Goal: Check status: Check status

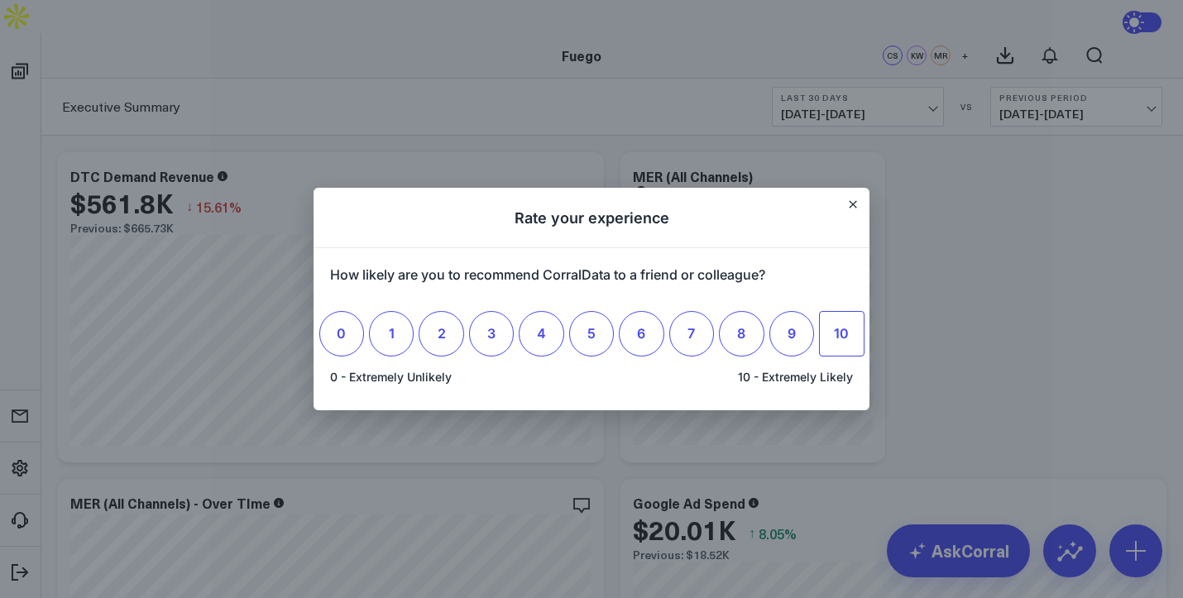
click at [840, 328] on span "10" at bounding box center [841, 333] width 15 height 17
click at [841, 333] on input "10" at bounding box center [841, 333] width 0 height 0
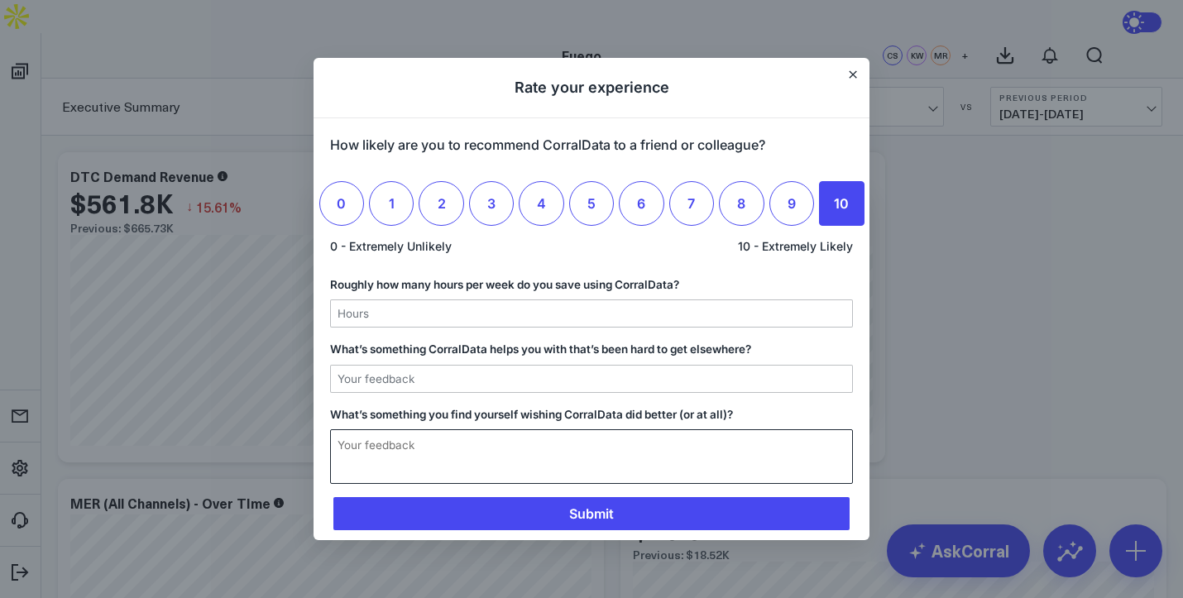
scroll to position [89, 0]
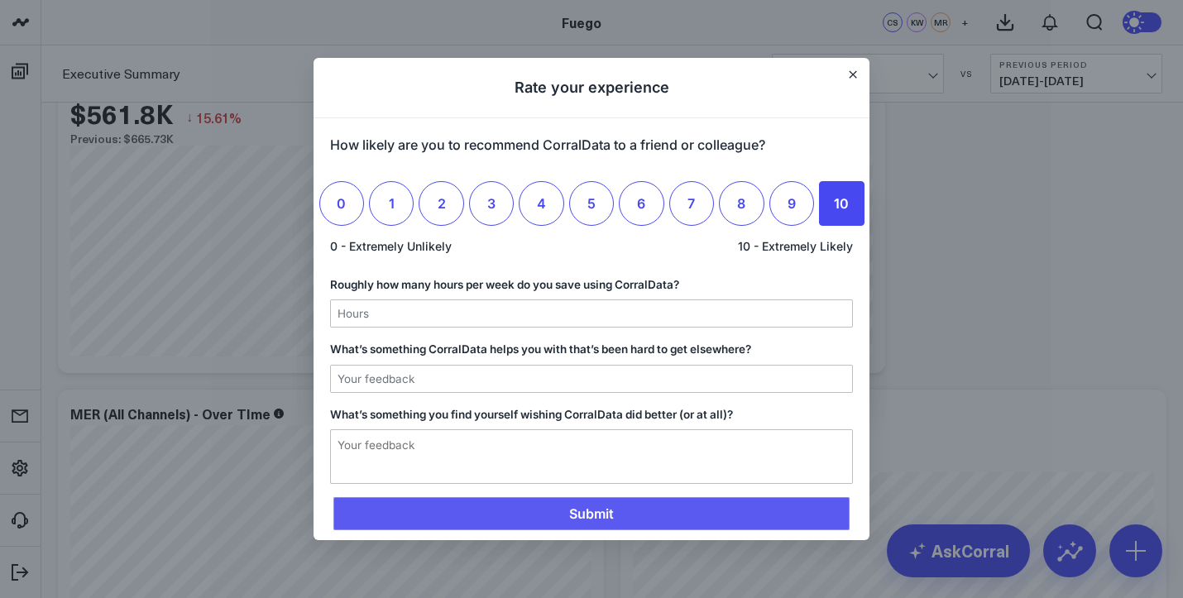
click at [639, 510] on span "Submit" at bounding box center [591, 513] width 516 height 33
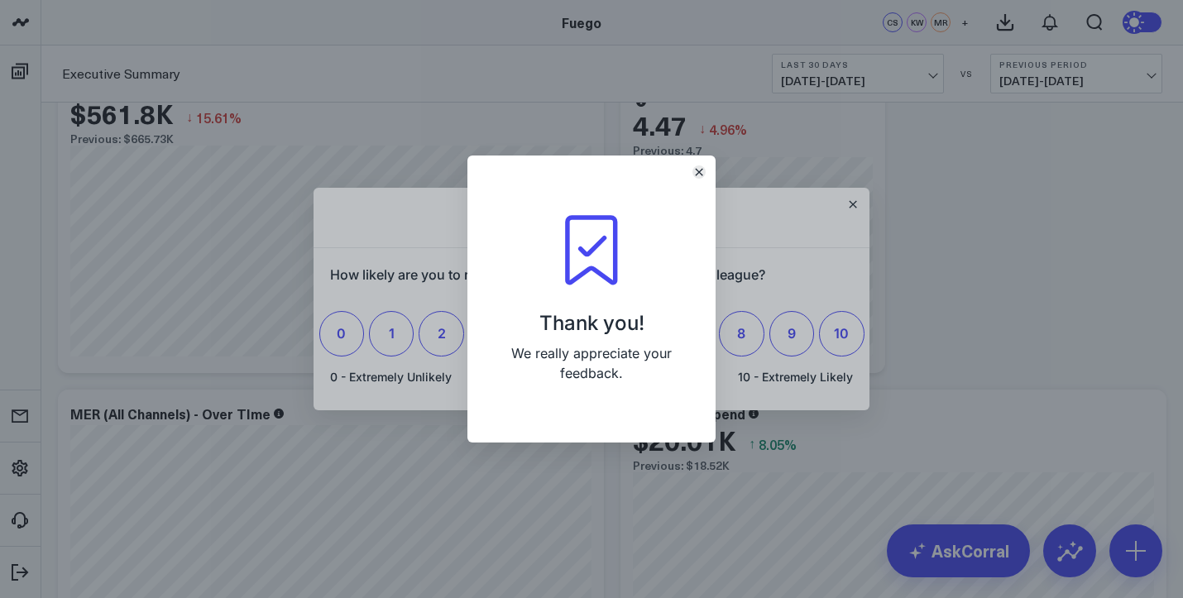
click at [697, 174] on icon "Close" at bounding box center [699, 172] width 7 height 7
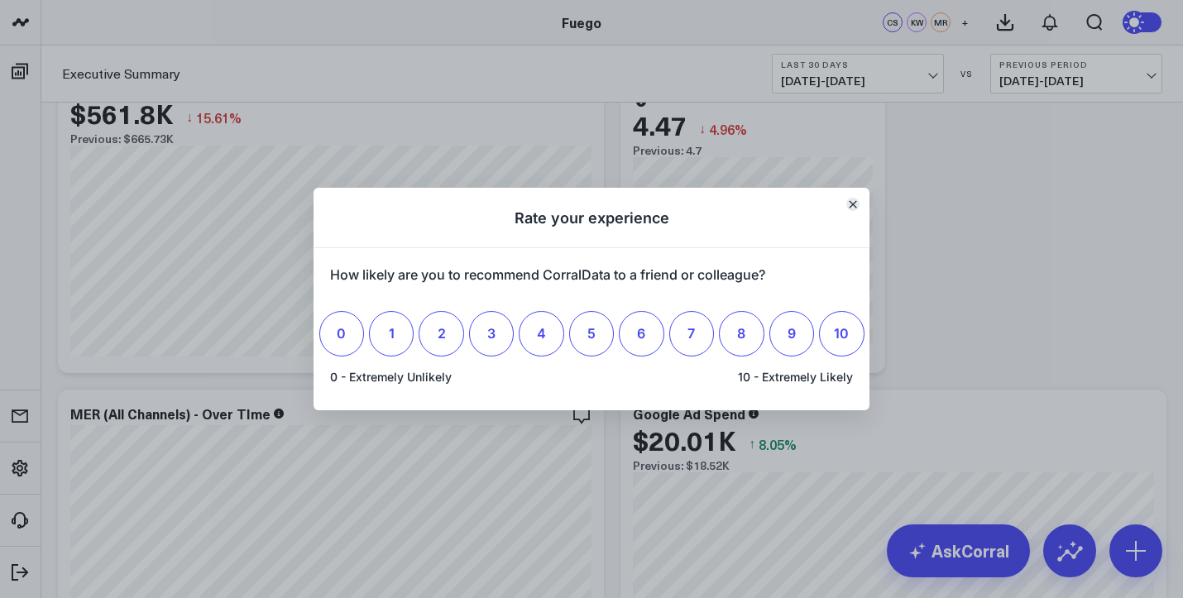
click at [855, 209] on button "Close" at bounding box center [852, 204] width 13 height 13
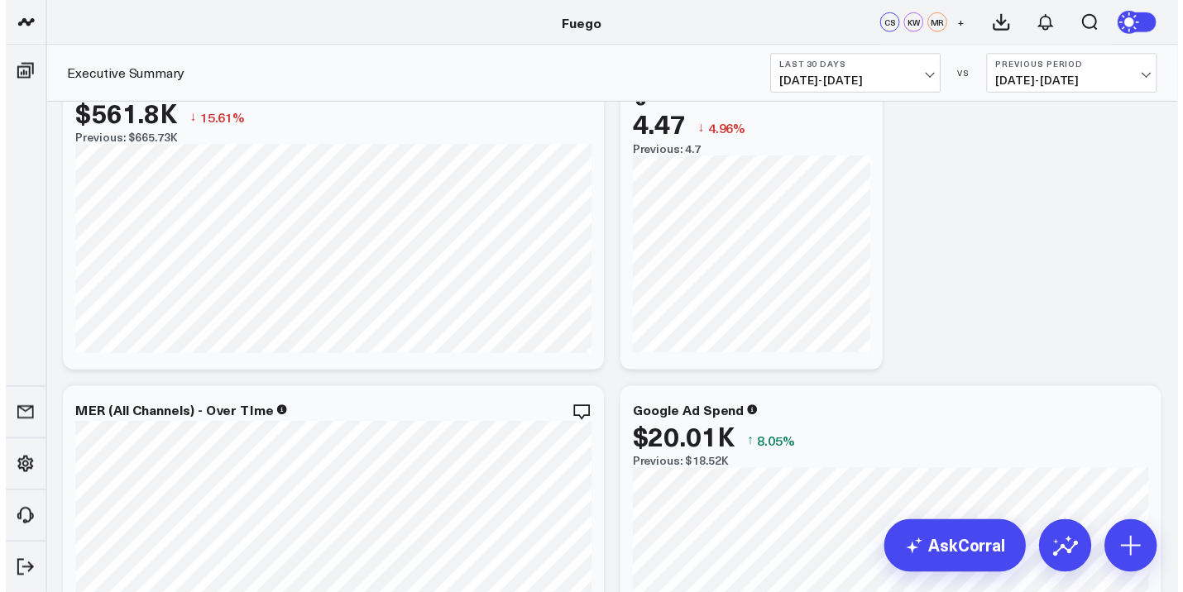
scroll to position [0, 0]
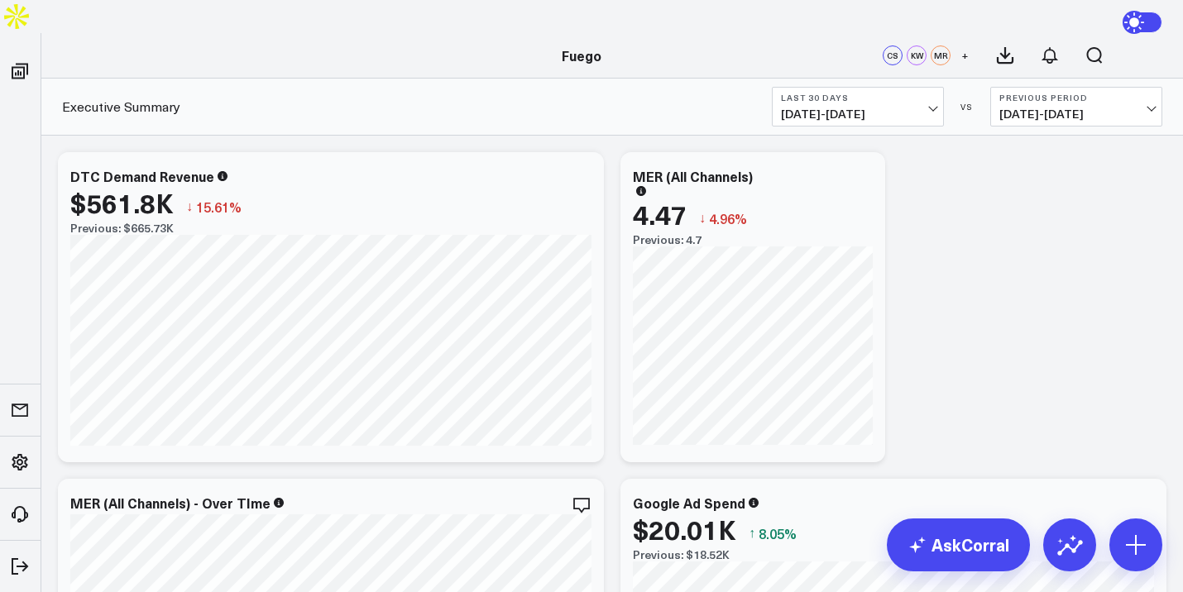
click at [895, 108] on span "[DATE] - [DATE]" at bounding box center [858, 114] width 154 height 13
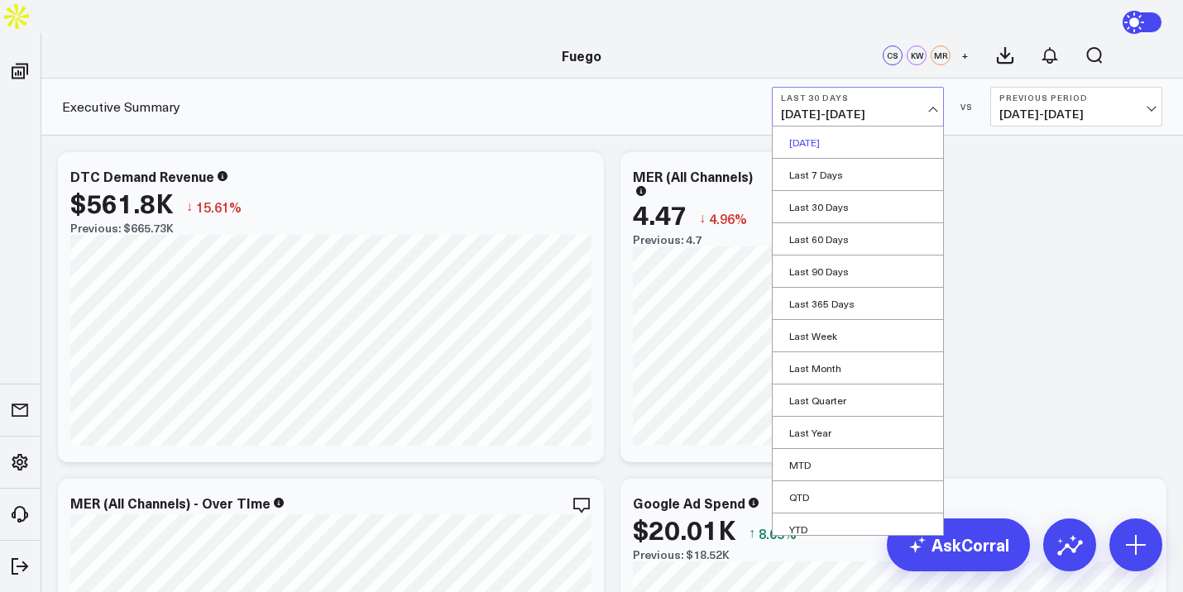
click at [845, 127] on link "[DATE]" at bounding box center [858, 142] width 170 height 31
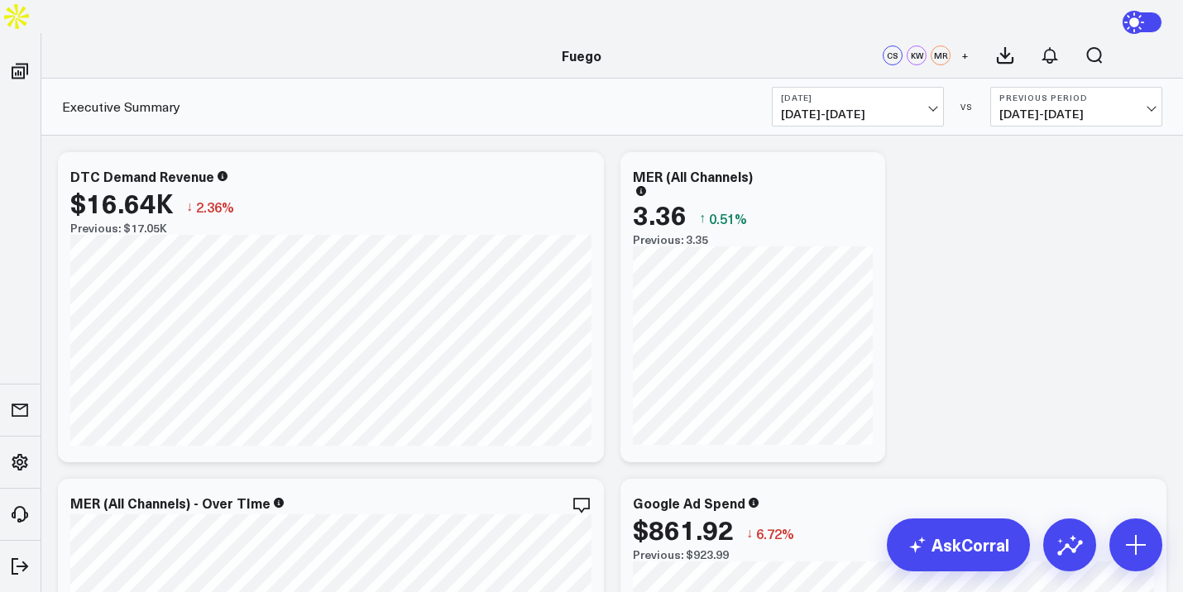
click at [907, 108] on span "[DATE] - [DATE]" at bounding box center [858, 114] width 154 height 13
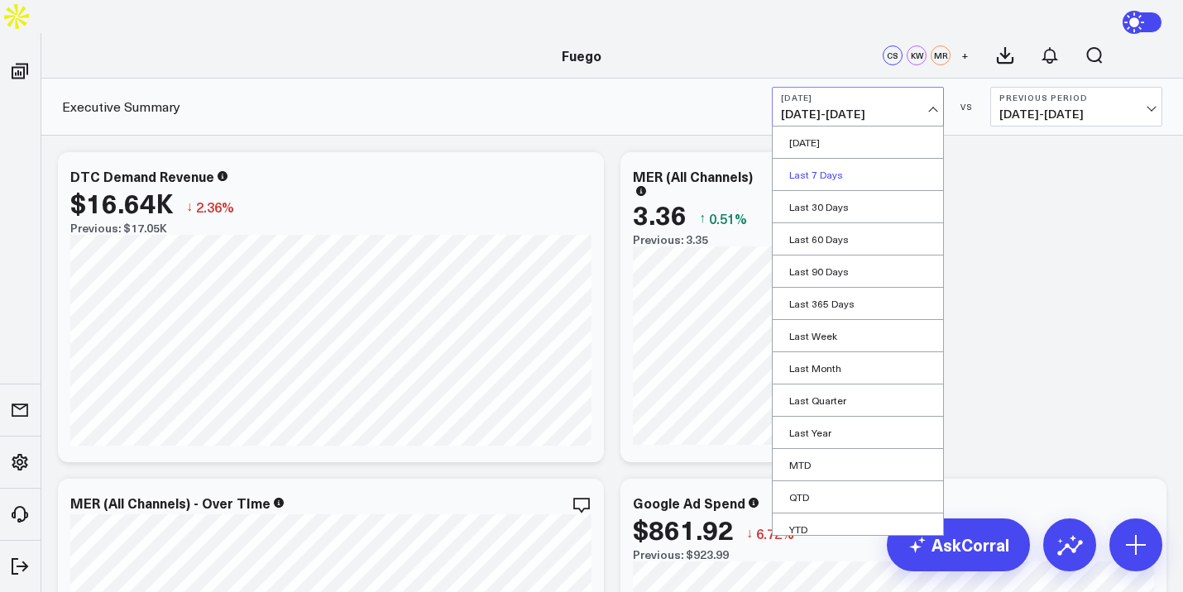
click at [868, 159] on link "Last 7 Days" at bounding box center [858, 174] width 170 height 31
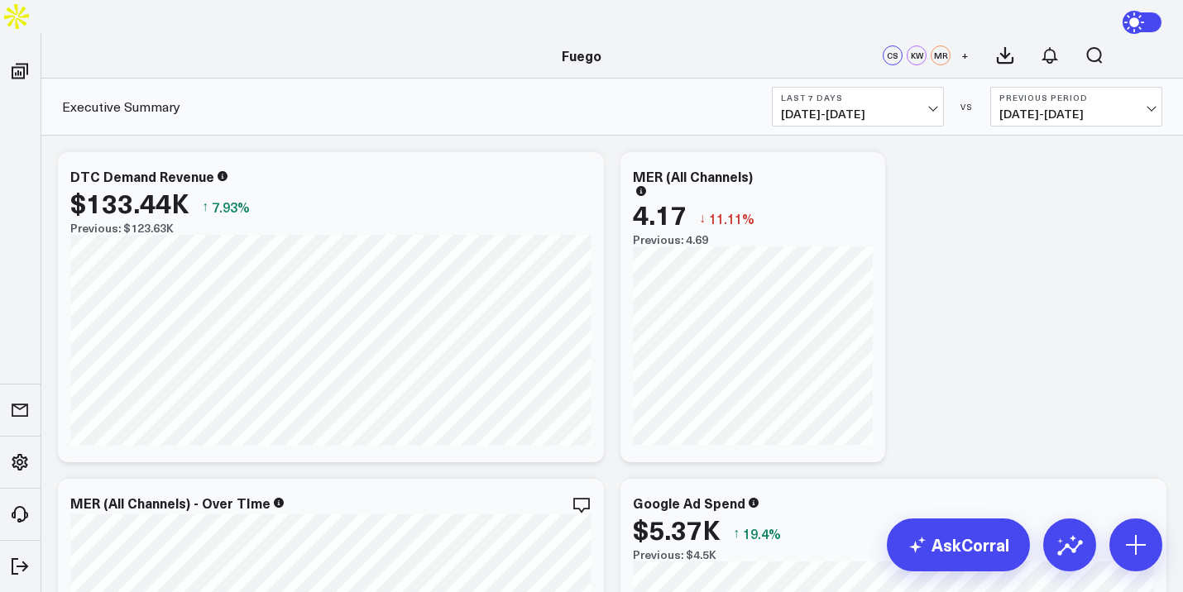
click at [922, 108] on span "[DATE] - [DATE]" at bounding box center [858, 114] width 154 height 13
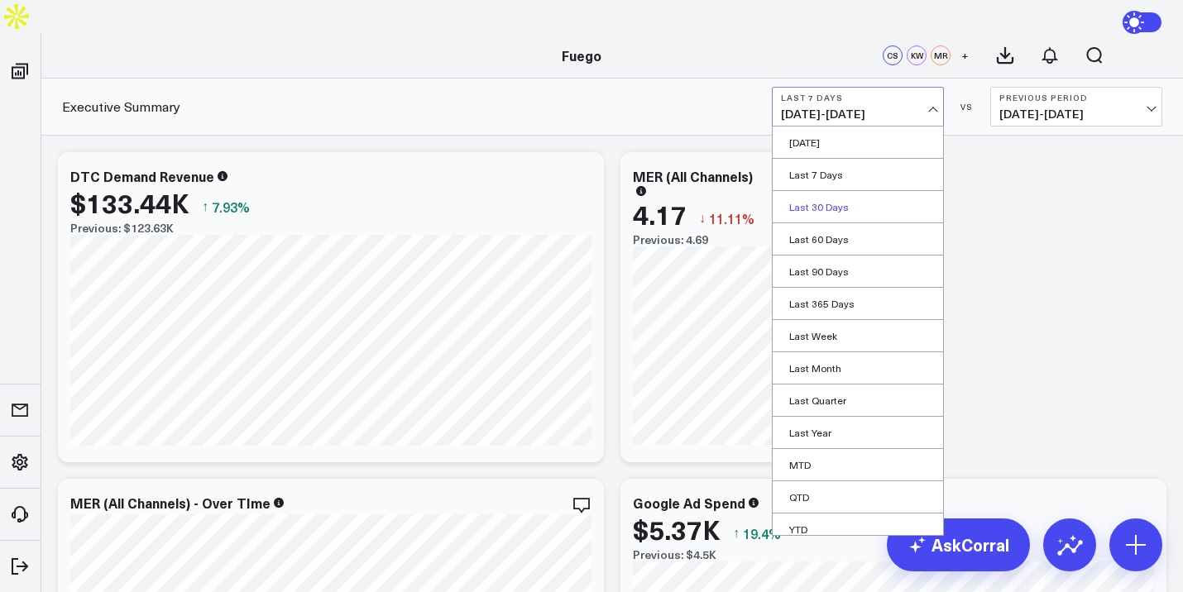
click at [870, 191] on link "Last 30 Days" at bounding box center [858, 206] width 170 height 31
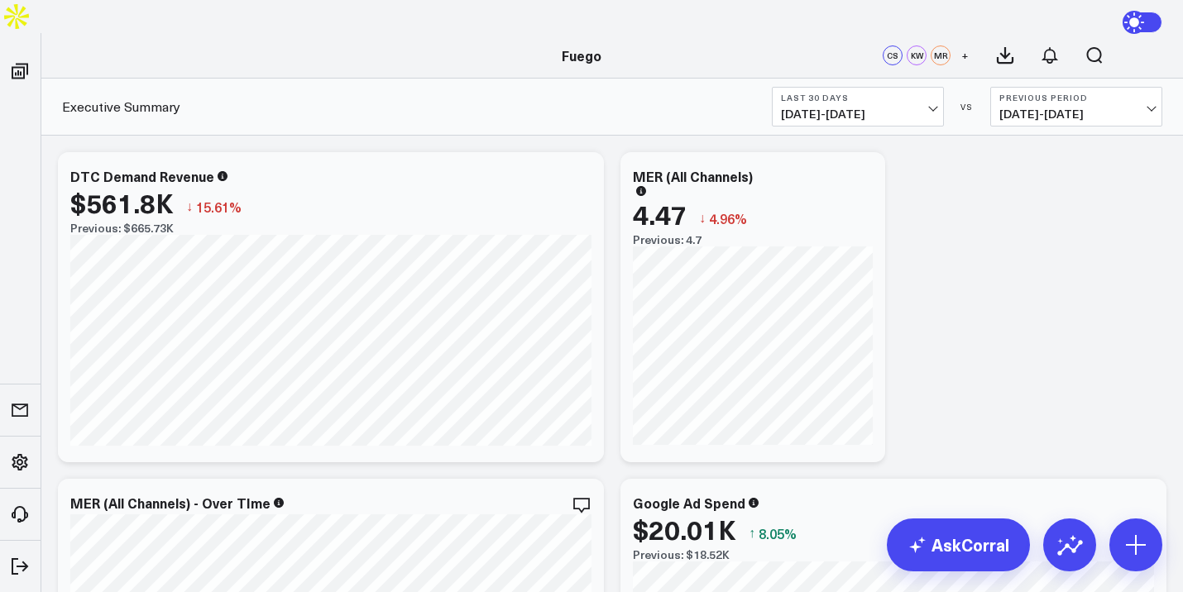
click at [864, 108] on span "[DATE] - [DATE]" at bounding box center [858, 114] width 154 height 13
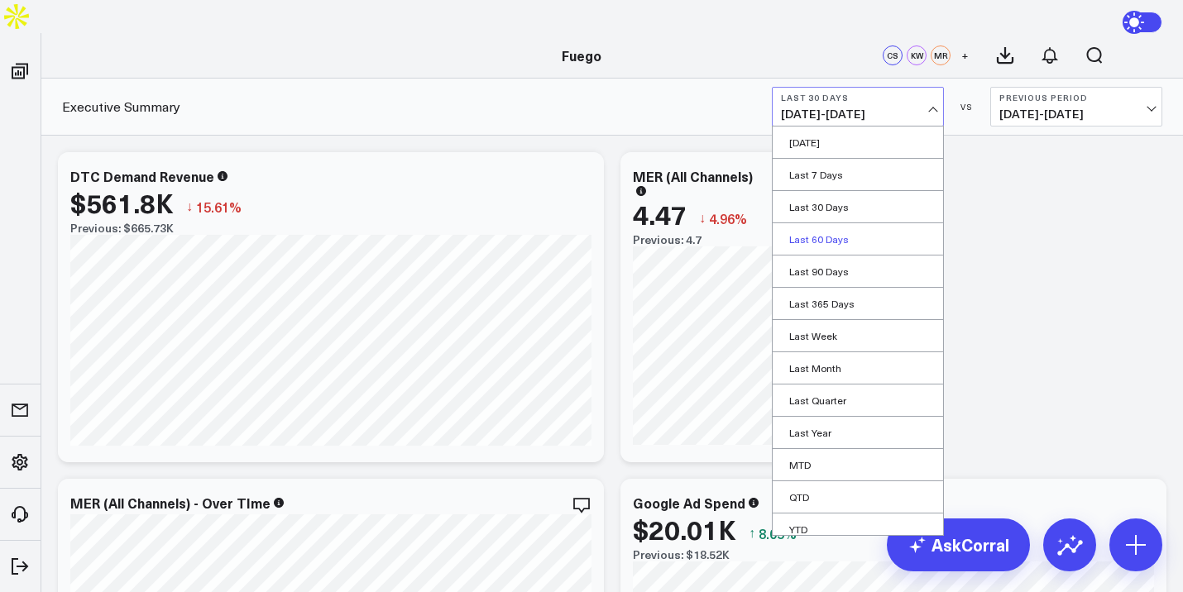
click at [835, 223] on link "Last 60 Days" at bounding box center [858, 238] width 170 height 31
